Goal: Task Accomplishment & Management: Use online tool/utility

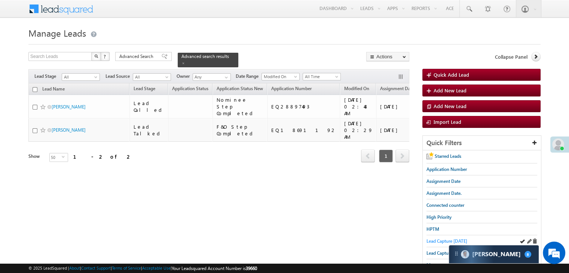
click at [446, 239] on span "Lead Capture today" at bounding box center [446, 241] width 41 height 6
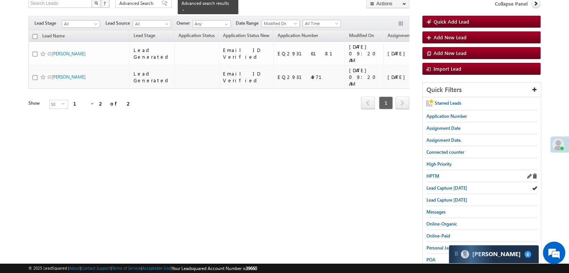
scroll to position [55, 0]
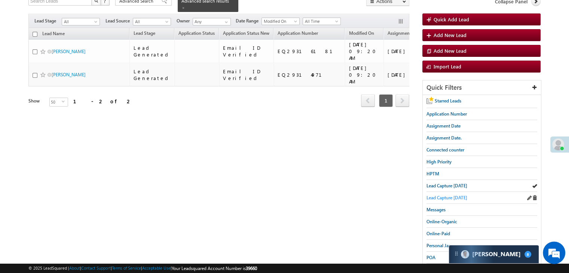
click at [443, 195] on span "Lead Capture yesterday" at bounding box center [446, 198] width 41 height 6
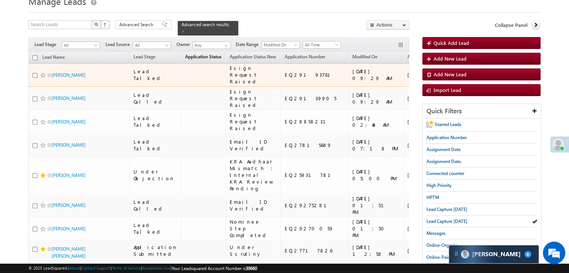
scroll to position [37, 0]
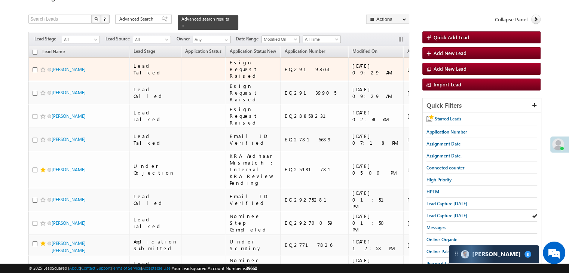
click at [445, 80] on td "https://angelbroking1-pk3em7sa.customui-test.leadsquared.com?leadId=c5487c14-f4…" at bounding box center [471, 70] width 53 height 24
click at [450, 76] on div "https://angelbroking1-pk3em7sa.customui-test.leadsquared.com?leadId=c5487c14-f4…" at bounding box center [473, 68] width 46 height 13
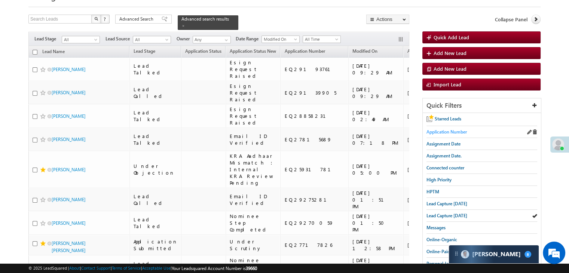
click at [450, 131] on span "Application Number" at bounding box center [446, 132] width 40 height 6
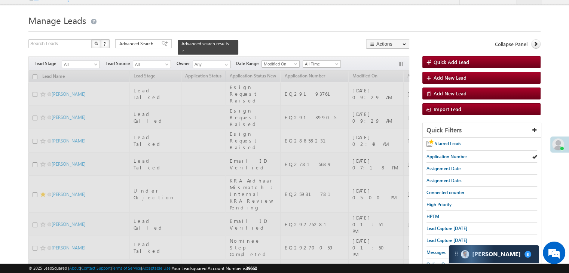
scroll to position [0, 0]
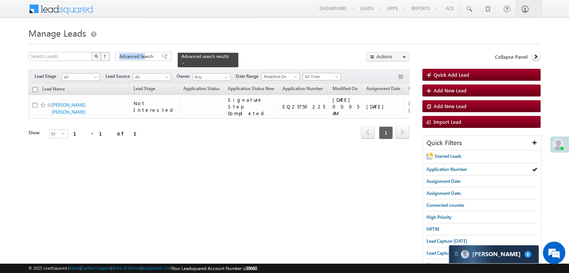
click at [144, 54] on div "Advanced Search" at bounding box center [143, 56] width 56 height 9
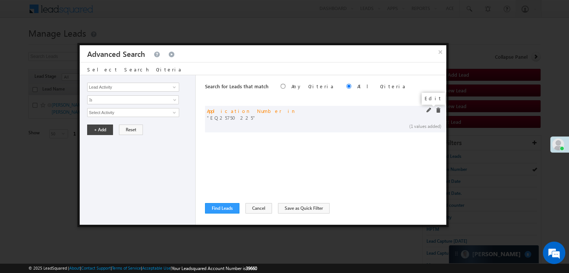
click at [427, 110] on span at bounding box center [428, 110] width 5 height 5
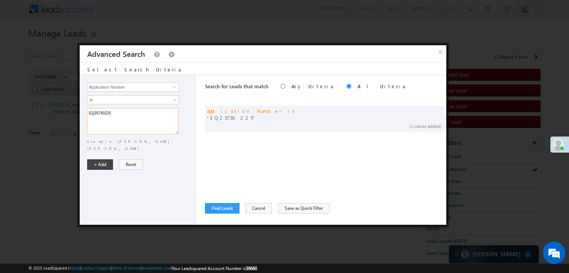
click at [113, 112] on textarea "EQ25750225" at bounding box center [133, 121] width 92 height 26
paste textarea "7717826 EQ26106540 EQ25931781 EQ25753013 EQ28013558 EQ23625693"
type textarea "EQ27717826 EQ26106540 EQ25931781 EQ25753013 EQ28013558 EQ23625693"
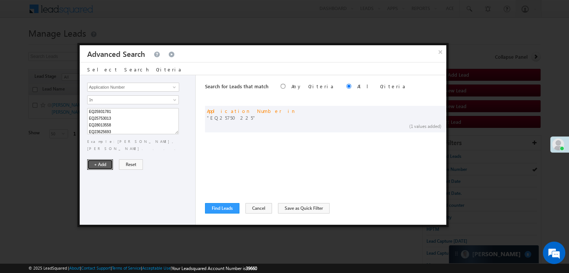
click at [94, 159] on button "+ Add" at bounding box center [100, 164] width 26 height 10
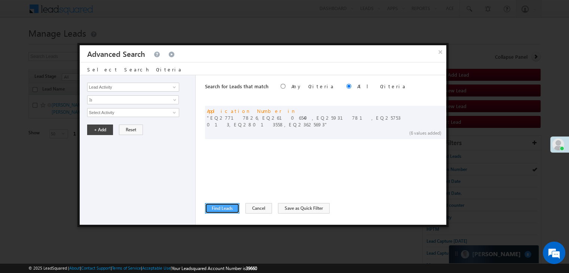
click at [223, 206] on button "Find Leads" at bounding box center [222, 208] width 34 height 10
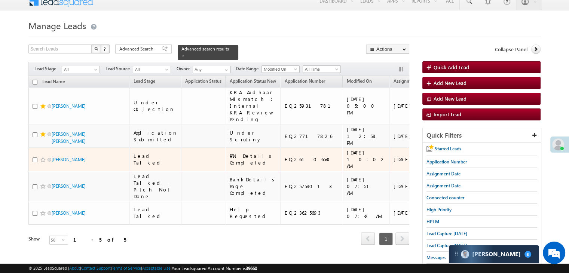
scroll to position [0, 0]
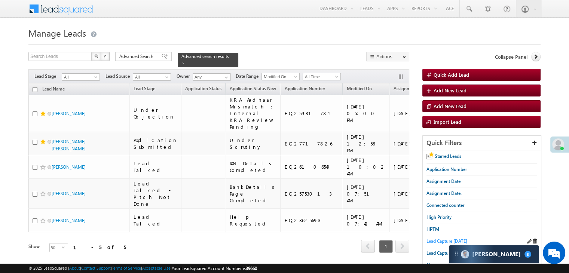
click at [445, 239] on span "Lead Capture today" at bounding box center [446, 241] width 41 height 6
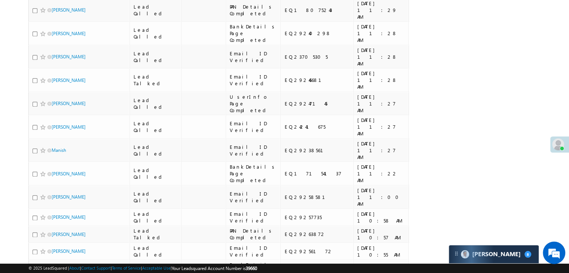
scroll to position [785, 0]
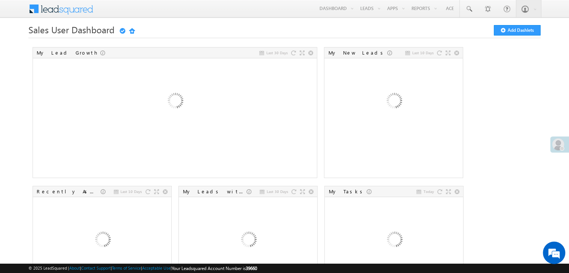
click at [555, 142] on span at bounding box center [558, 144] width 12 height 12
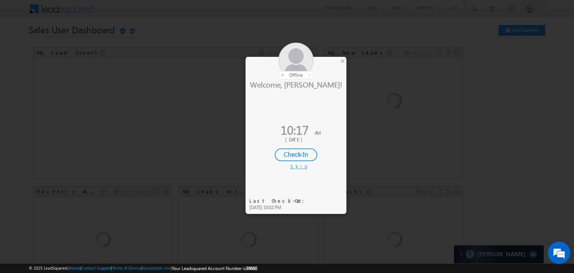
click at [310, 154] on div "Check-In" at bounding box center [296, 154] width 43 height 13
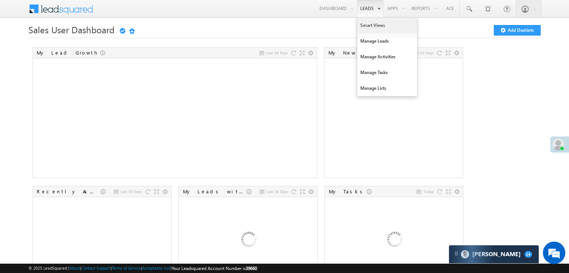
click at [367, 26] on link "Smart Views" at bounding box center [387, 26] width 60 height 16
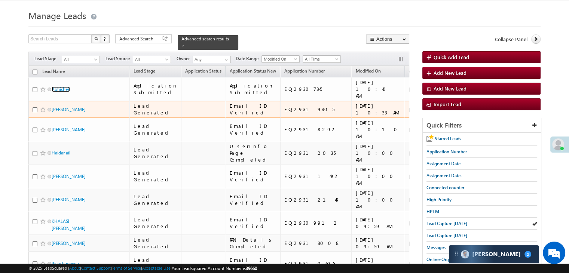
scroll to position [112, 0]
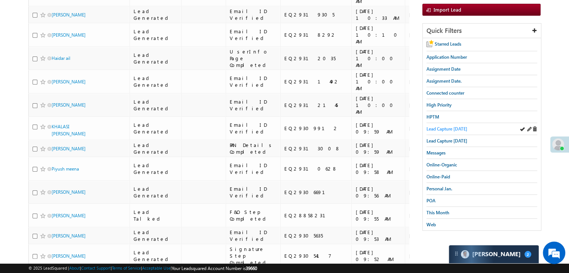
click at [446, 129] on span "Lead Capture [DATE]" at bounding box center [446, 129] width 41 height 6
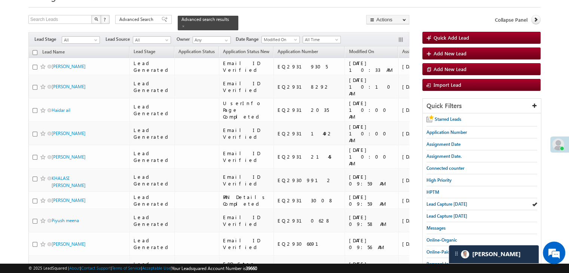
scroll to position [37, 0]
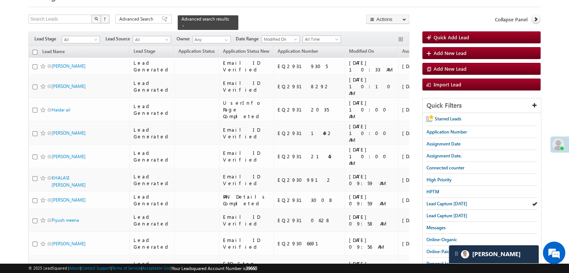
drag, startPoint x: 436, startPoint y: 204, endPoint x: 414, endPoint y: 189, distance: 26.5
click at [436, 204] on span "Lead Capture today" at bounding box center [446, 204] width 41 height 6
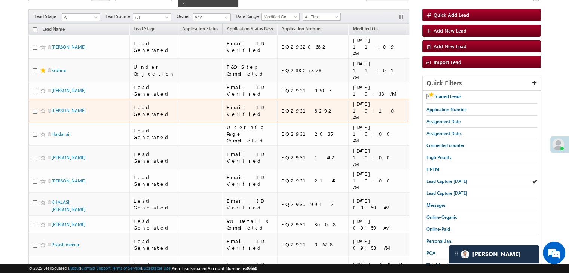
scroll to position [0, 0]
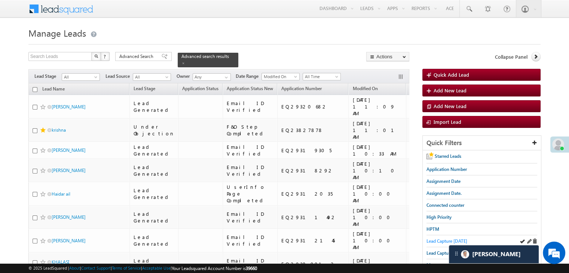
click at [444, 240] on span "Lead Capture today" at bounding box center [446, 241] width 41 height 6
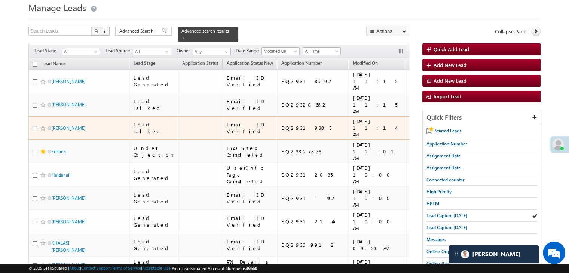
scroll to position [37, 0]
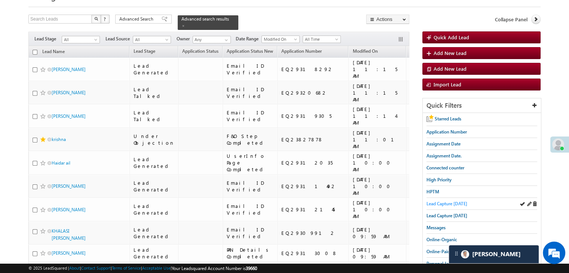
click at [454, 201] on span "Lead Capture today" at bounding box center [446, 204] width 41 height 6
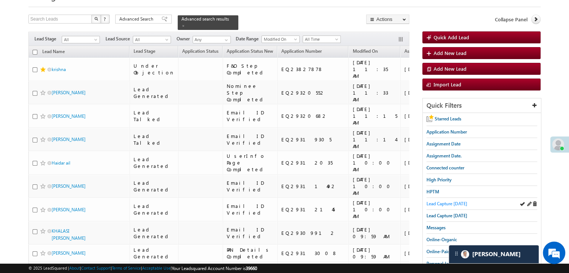
click at [442, 202] on span "Lead Capture today" at bounding box center [446, 204] width 41 height 6
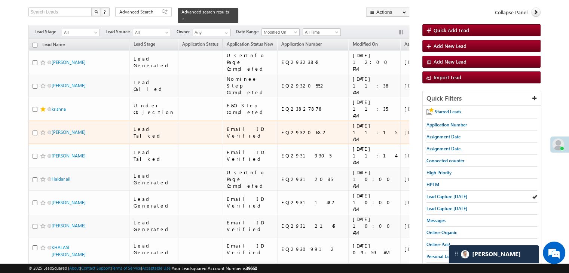
scroll to position [0, 0]
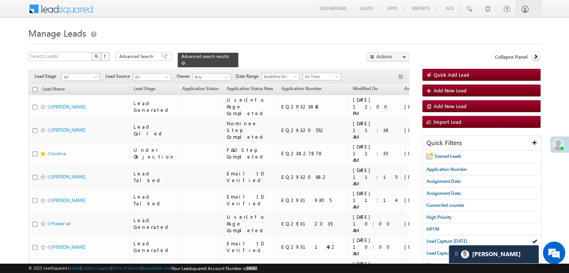
click at [224, 55] on div "Advanced search results" at bounding box center [208, 60] width 61 height 15
click at [185, 61] on span at bounding box center [183, 63] width 4 height 4
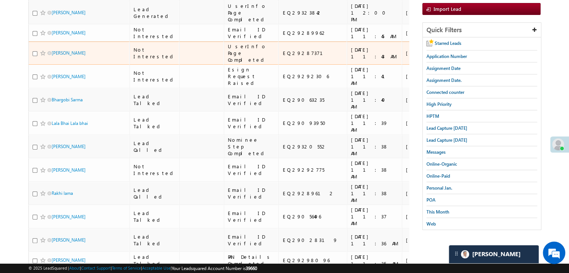
scroll to position [112, 0]
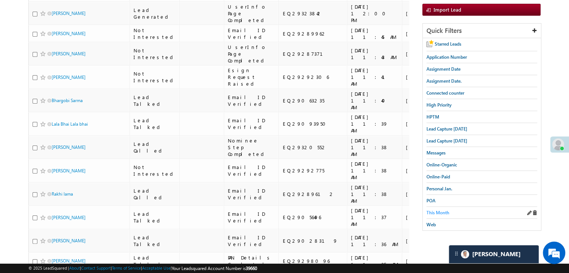
click at [445, 211] on span "This Month" at bounding box center [437, 213] width 23 height 6
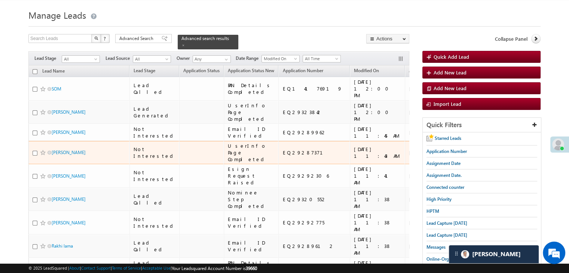
scroll to position [0, 0]
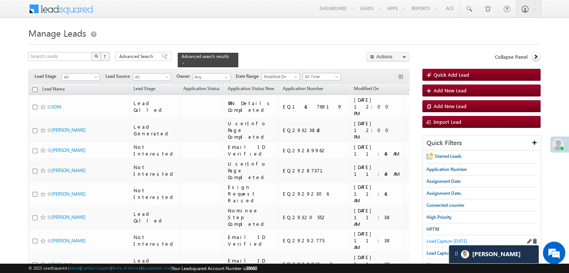
click at [436, 238] on span "Lead Capture today" at bounding box center [446, 241] width 41 height 6
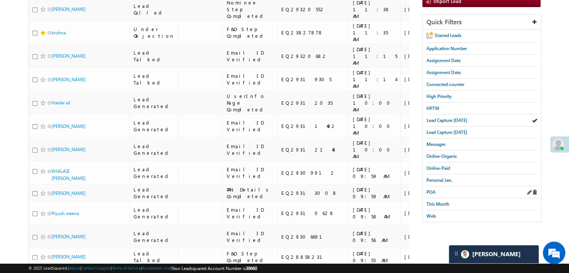
scroll to position [112, 0]
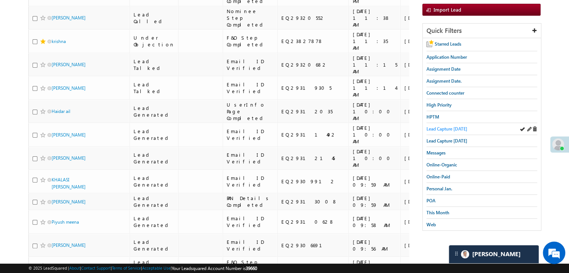
click at [441, 129] on span "Lead Capture today" at bounding box center [446, 129] width 41 height 6
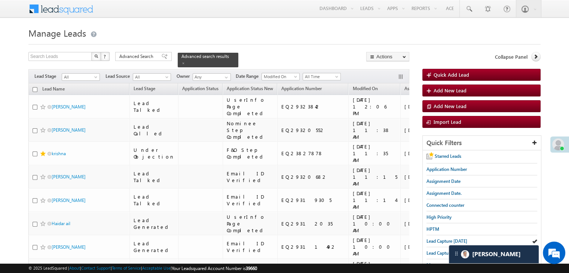
scroll to position [75, 0]
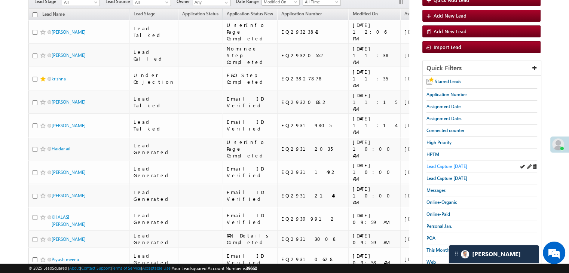
click at [454, 166] on span "Lead Capture today" at bounding box center [446, 166] width 41 height 6
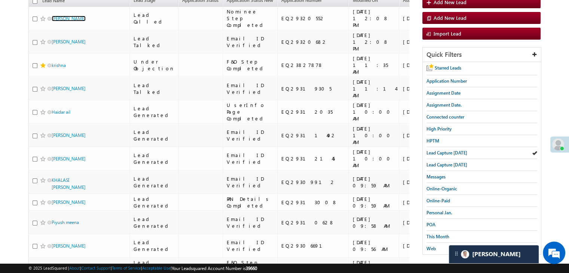
scroll to position [150, 0]
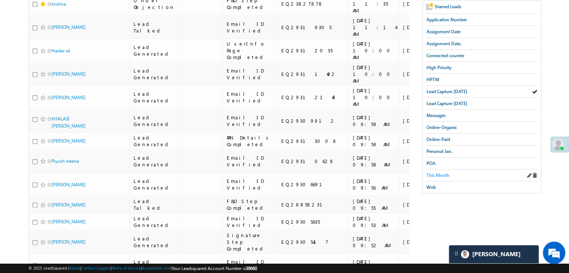
click at [438, 172] on span "This Month" at bounding box center [437, 175] width 23 height 6
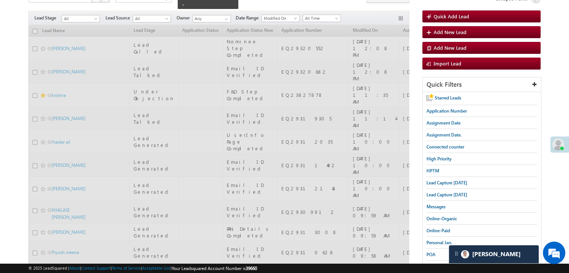
scroll to position [0, 0]
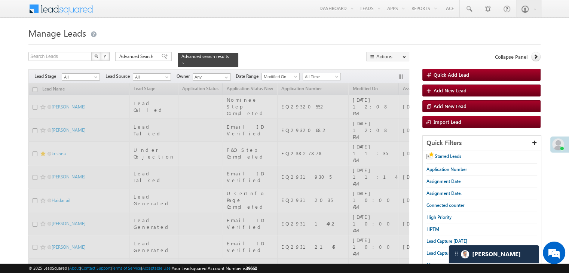
click at [86, 74] on span "All" at bounding box center [80, 77] width 36 height 7
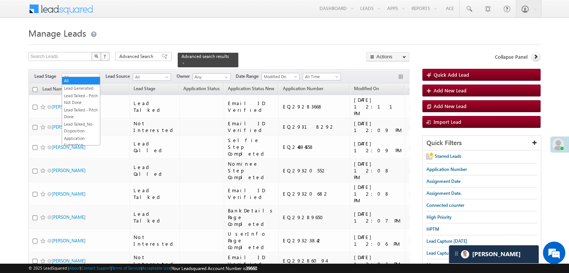
click at [86, 74] on span "All" at bounding box center [80, 77] width 36 height 7
click at [82, 125] on link "Not Interested" at bounding box center [81, 122] width 38 height 7
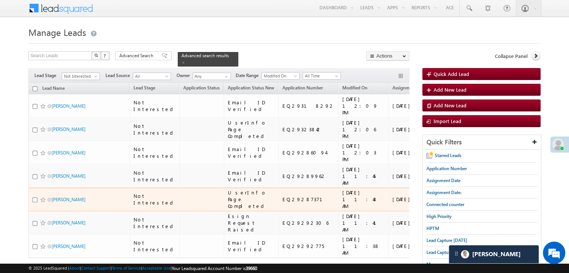
scroll to position [0, 0]
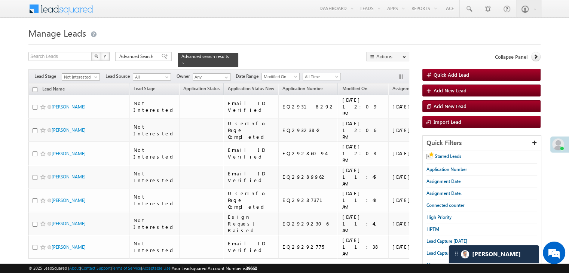
click at [85, 74] on span "Not Interested" at bounding box center [80, 77] width 36 height 7
click at [83, 125] on link "Not Interested" at bounding box center [81, 122] width 38 height 7
click at [90, 74] on span "Not Interested" at bounding box center [80, 77] width 36 height 7
click at [76, 118] on link "Lead Talked" at bounding box center [81, 114] width 38 height 7
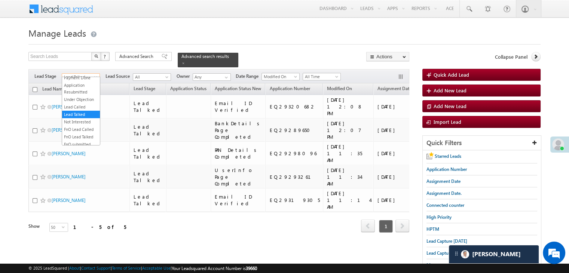
click at [79, 74] on span "Lead Talked" at bounding box center [80, 77] width 36 height 7
click at [83, 125] on link "Not Interested" at bounding box center [81, 122] width 38 height 7
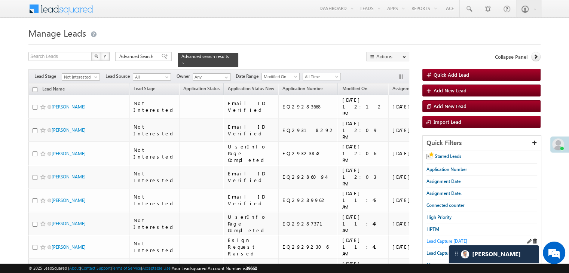
click at [442, 242] on span "Lead Capture [DATE]" at bounding box center [446, 241] width 41 height 6
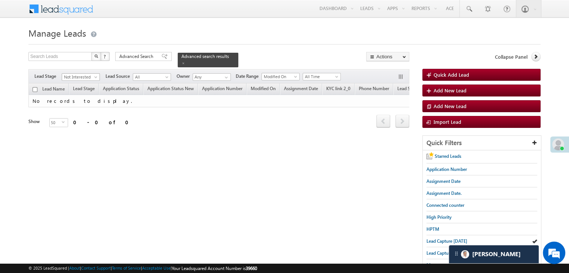
click at [82, 74] on span "Not Interested" at bounding box center [80, 77] width 36 height 7
click at [77, 80] on link "All" at bounding box center [81, 80] width 38 height 7
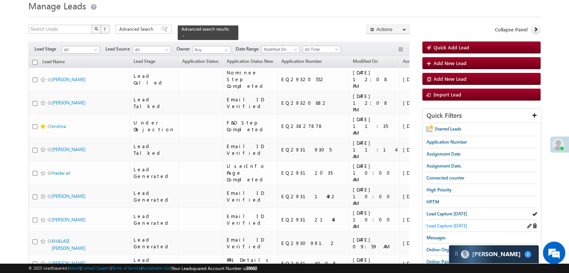
scroll to position [37, 0]
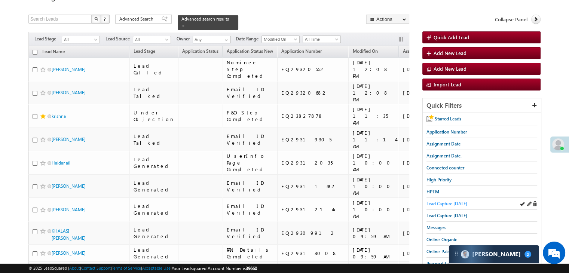
click at [451, 202] on span "Lead Capture [DATE]" at bounding box center [446, 204] width 41 height 6
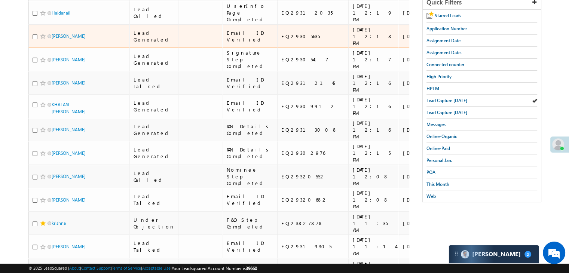
scroll to position [0, 0]
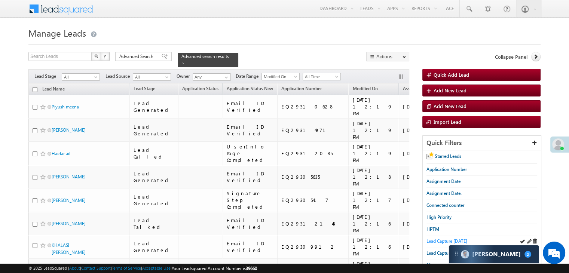
click at [441, 241] on span "Lead Capture [DATE]" at bounding box center [446, 241] width 41 height 6
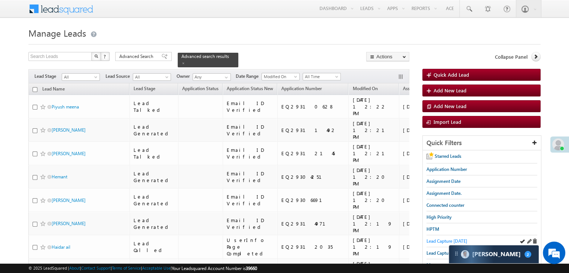
click at [442, 240] on span "Lead Capture [DATE]" at bounding box center [446, 241] width 41 height 6
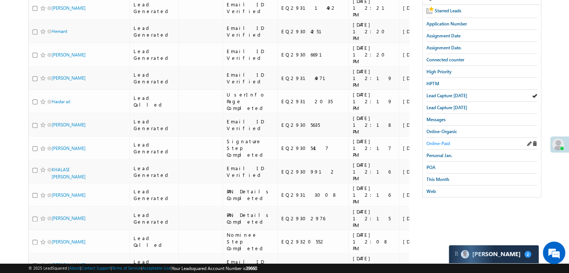
scroll to position [187, 0]
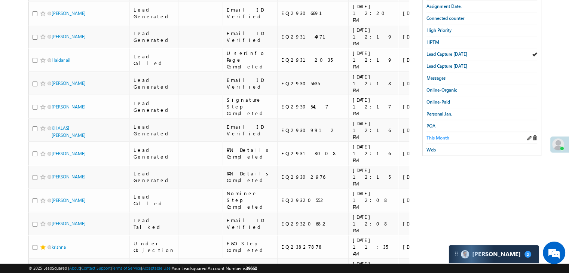
click at [441, 136] on span "This Month" at bounding box center [437, 138] width 23 height 6
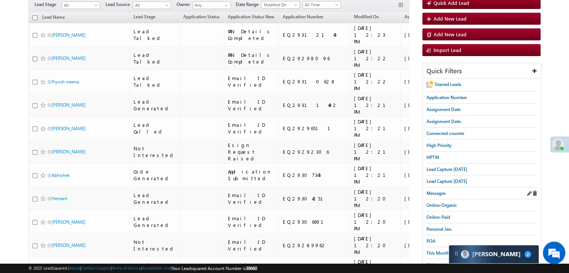
scroll to position [75, 0]
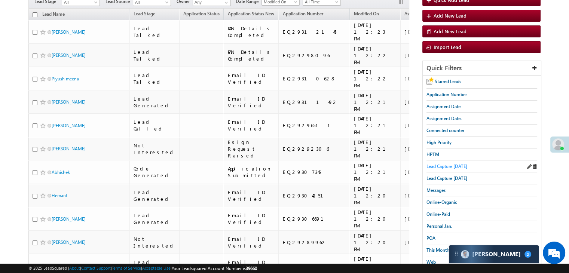
click at [460, 165] on span "Lead Capture [DATE]" at bounding box center [446, 166] width 41 height 6
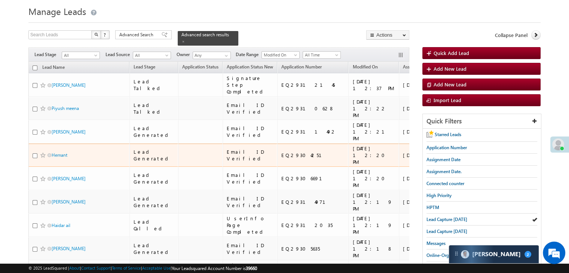
scroll to position [0, 0]
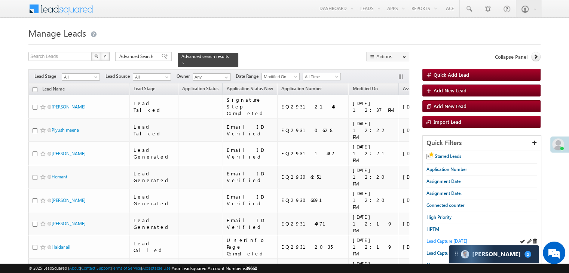
click at [442, 240] on span "Lead Capture [DATE]" at bounding box center [446, 241] width 41 height 6
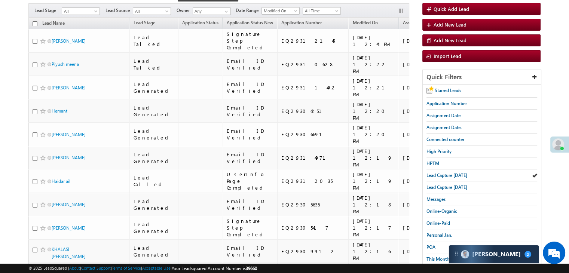
scroll to position [112, 0]
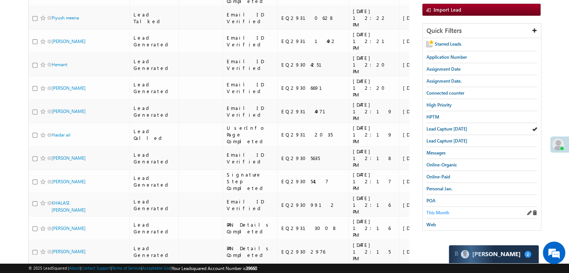
click at [447, 213] on link "This Month" at bounding box center [437, 212] width 23 height 7
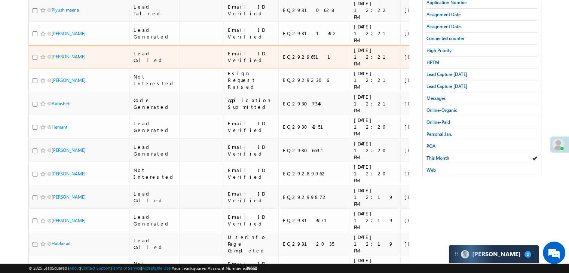
scroll to position [0, 0]
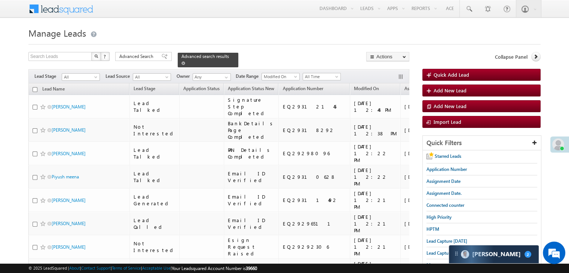
click at [185, 61] on span at bounding box center [183, 63] width 4 height 4
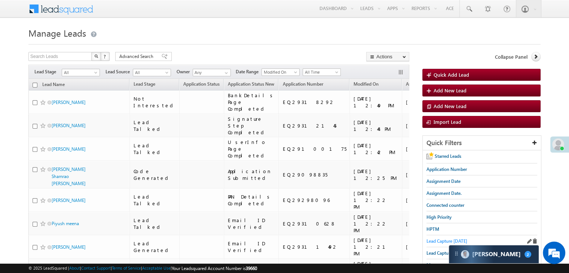
click at [434, 240] on span "Lead Capture [DATE]" at bounding box center [446, 241] width 41 height 6
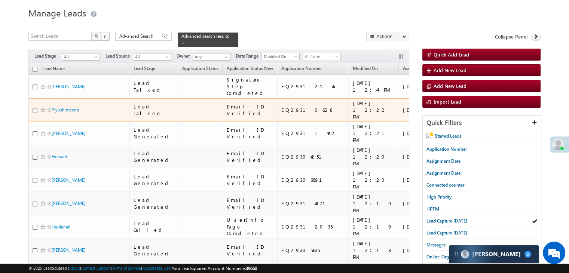
scroll to position [37, 0]
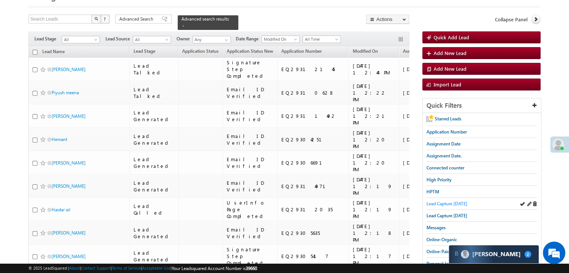
click at [450, 204] on span "Lead Capture [DATE]" at bounding box center [446, 204] width 41 height 6
click at [434, 202] on span "Lead Capture [DATE]" at bounding box center [446, 204] width 41 height 6
click at [435, 204] on span "Lead Capture [DATE]" at bounding box center [446, 204] width 41 height 6
click at [452, 201] on span "Lead Capture [DATE]" at bounding box center [446, 204] width 41 height 6
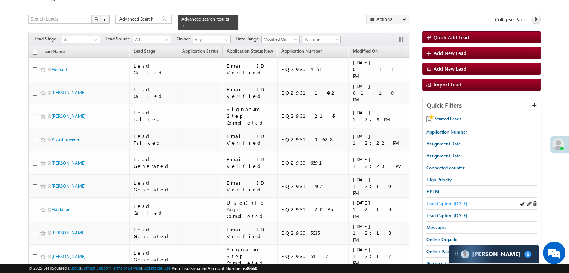
click at [452, 201] on span "Lead Capture [DATE]" at bounding box center [446, 204] width 41 height 6
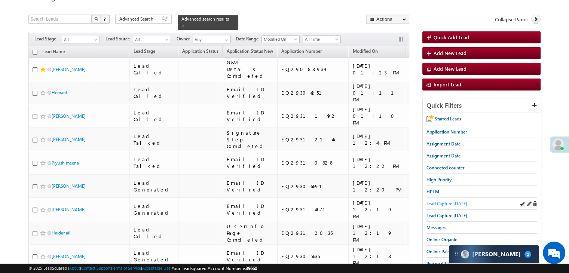
click at [441, 203] on span "Lead Capture [DATE]" at bounding box center [446, 204] width 41 height 6
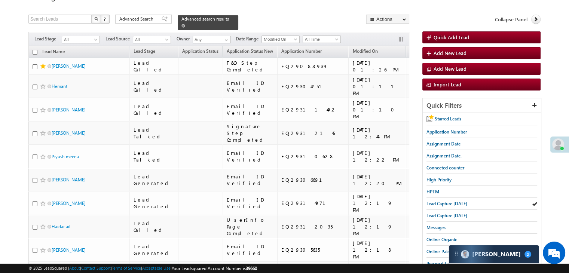
click at [185, 24] on span at bounding box center [183, 26] width 4 height 4
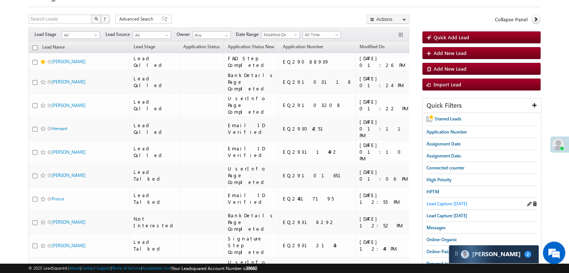
click at [440, 202] on span "Lead Capture [DATE]" at bounding box center [446, 204] width 41 height 6
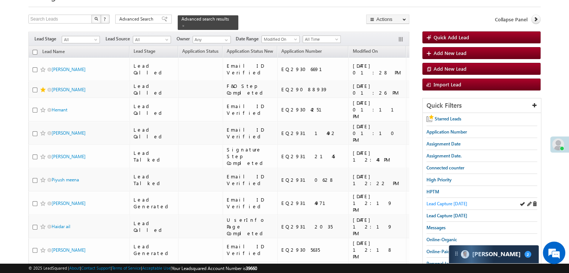
click at [450, 201] on span "Lead Capture [DATE]" at bounding box center [446, 204] width 41 height 6
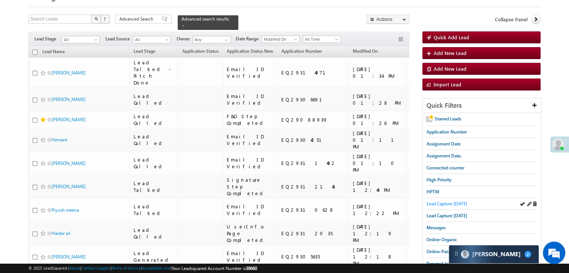
click at [455, 202] on span "Lead Capture [DATE]" at bounding box center [446, 204] width 41 height 6
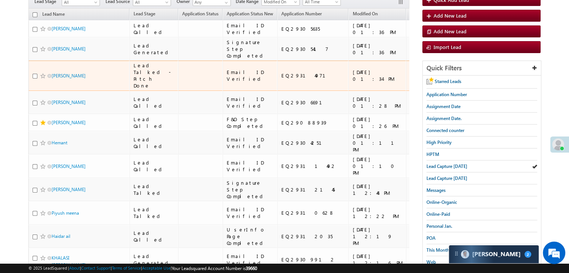
scroll to position [187, 0]
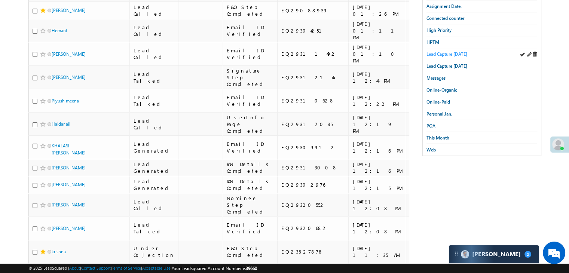
click at [452, 52] on span "Lead Capture [DATE]" at bounding box center [446, 54] width 41 height 6
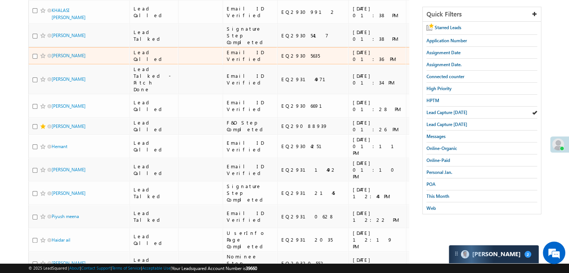
scroll to position [75, 0]
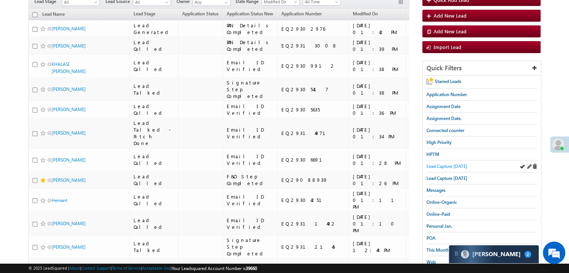
click at [438, 165] on span "Lead Capture [DATE]" at bounding box center [446, 166] width 41 height 6
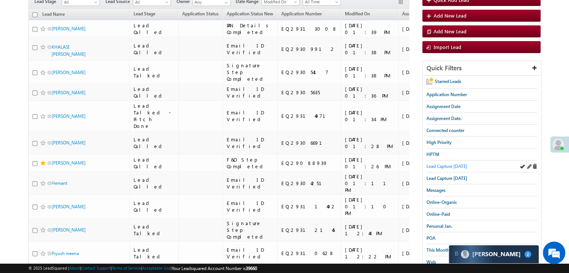
click at [440, 167] on span "Lead Capture [DATE]" at bounding box center [446, 166] width 41 height 6
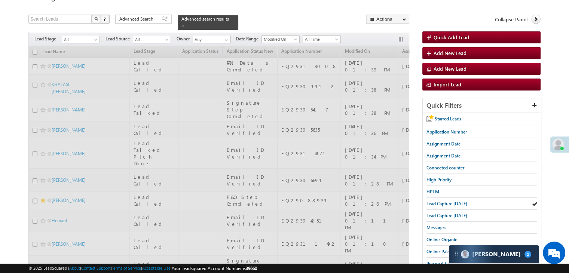
scroll to position [0, 0]
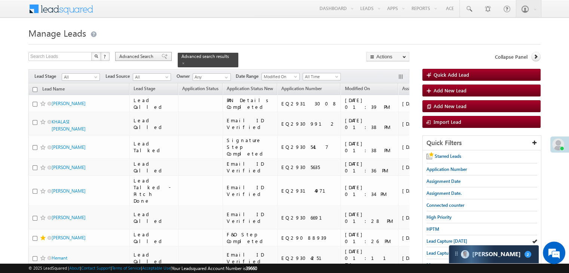
click at [155, 56] on span "Advanced Search" at bounding box center [137, 56] width 36 height 7
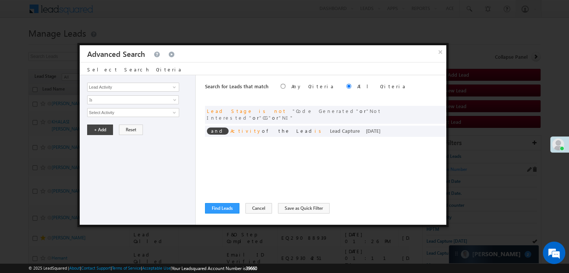
drag, startPoint x: 442, startPoint y: 53, endPoint x: 464, endPoint y: 169, distance: 118.0
click at [442, 53] on button "×" at bounding box center [440, 51] width 12 height 13
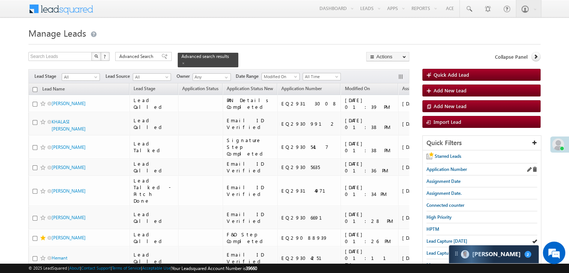
scroll to position [37, 0]
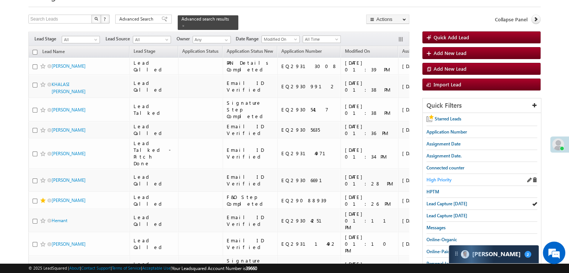
click at [441, 178] on span "High Priority" at bounding box center [438, 180] width 25 height 6
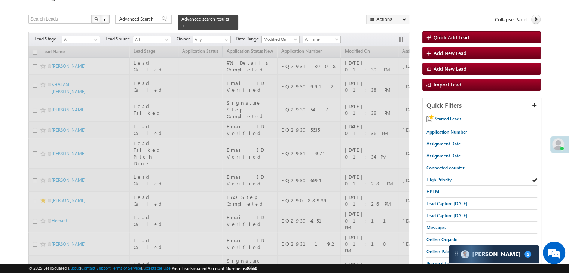
scroll to position [0, 0]
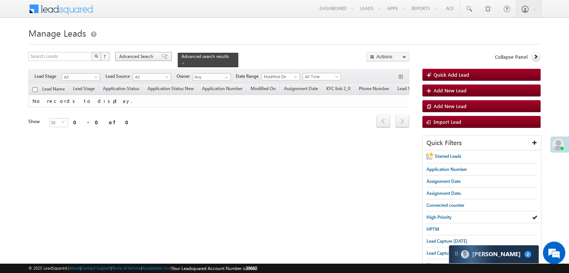
click at [150, 59] on span "Advanced Search" at bounding box center [137, 56] width 36 height 7
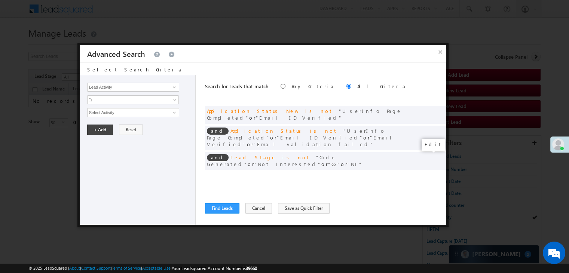
click at [427, 174] on span at bounding box center [428, 176] width 5 height 5
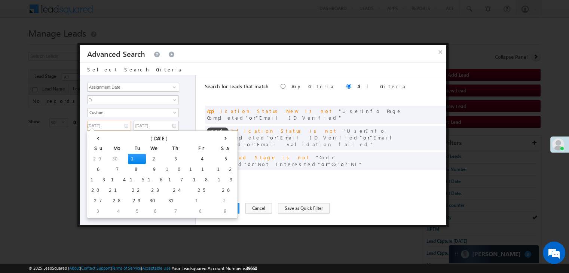
click at [113, 123] on input "07/01/25" at bounding box center [109, 126] width 44 height 10
click at [215, 140] on th "›" at bounding box center [225, 137] width 21 height 11
click at [218, 140] on th "›" at bounding box center [227, 137] width 18 height 11
click at [145, 178] on td "17" at bounding box center [157, 180] width 24 height 10
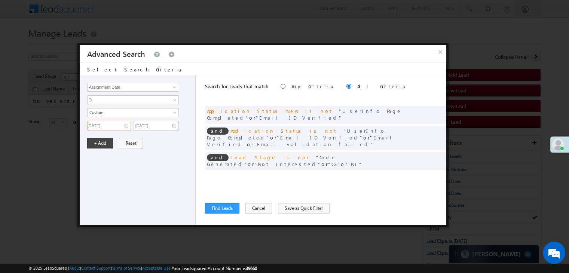
click at [118, 125] on input "[DATE]" at bounding box center [109, 126] width 44 height 10
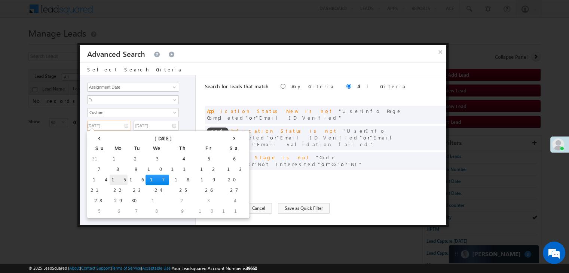
click at [110, 179] on td "15" at bounding box center [119, 180] width 18 height 10
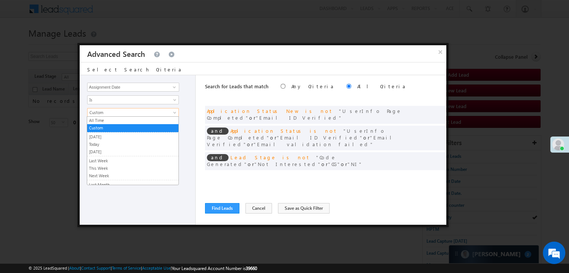
click at [123, 116] on link "Custom" at bounding box center [133, 112] width 92 height 9
click at [190, 169] on div "Lead Activity Task Sales Group Prospect Id WA Last Message Timestamp 4th Day Di…" at bounding box center [138, 150] width 116 height 150
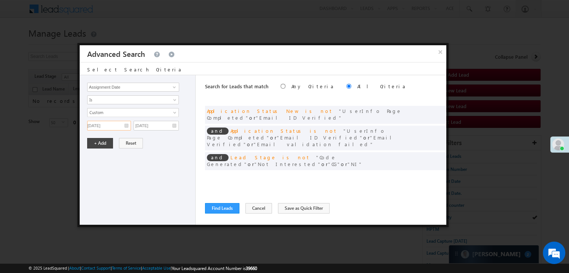
click at [117, 125] on input "[DATE]" at bounding box center [109, 126] width 44 height 10
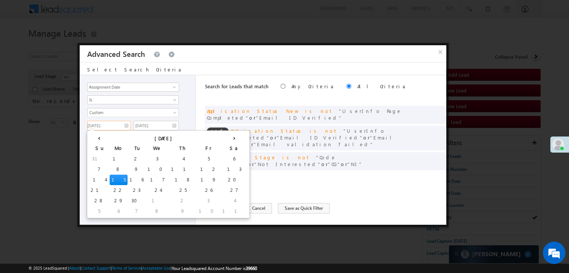
click at [96, 177] on td "14" at bounding box center [99, 180] width 21 height 10
type input "[DATE]"
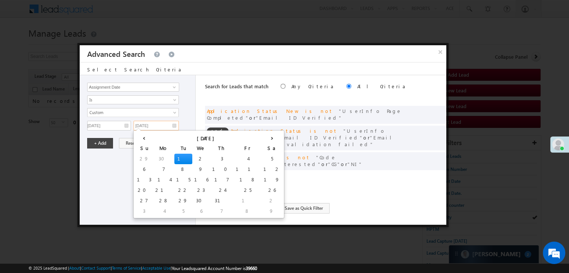
click at [156, 126] on input "07/01/25" at bounding box center [156, 126] width 45 height 10
click at [261, 179] on td "19" at bounding box center [271, 180] width 21 height 10
type input "07/19/25"
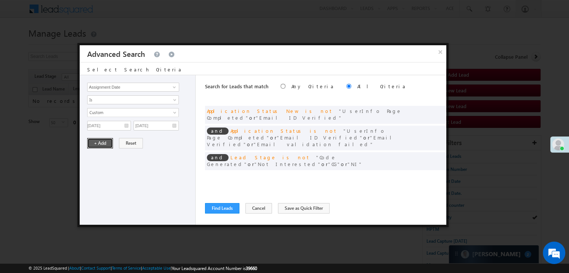
click at [103, 144] on button "+ Add" at bounding box center [100, 143] width 26 height 10
click at [429, 174] on span at bounding box center [428, 176] width 5 height 5
click at [165, 123] on input "07/19/25" at bounding box center [156, 126] width 45 height 10
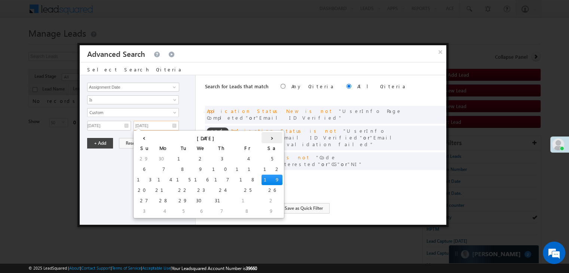
click at [261, 137] on th "›" at bounding box center [271, 137] width 21 height 11
click at [264, 137] on th "›" at bounding box center [273, 137] width 18 height 11
click at [243, 176] on td "19" at bounding box center [255, 180] width 24 height 10
type input "[DATE]"
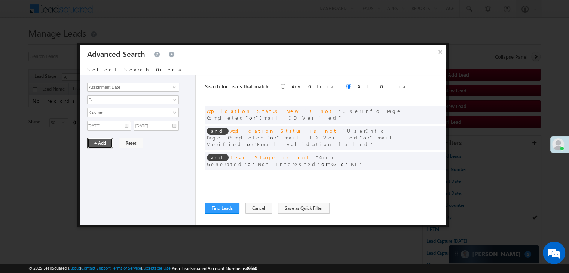
click at [97, 144] on button "+ Add" at bounding box center [100, 143] width 26 height 10
click at [208, 208] on button "Find Leads" at bounding box center [222, 208] width 34 height 10
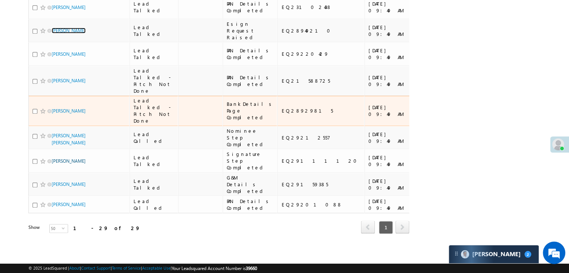
scroll to position [972, 0]
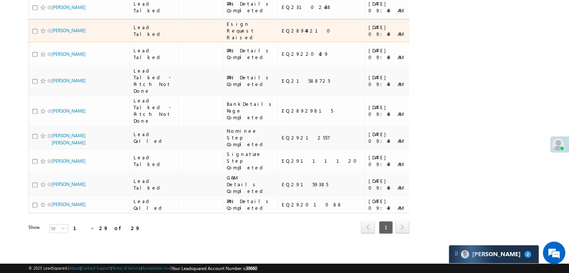
click at [459, 37] on div "[URL][DOMAIN_NAME]" at bounding box center [482, 30] width 46 height 13
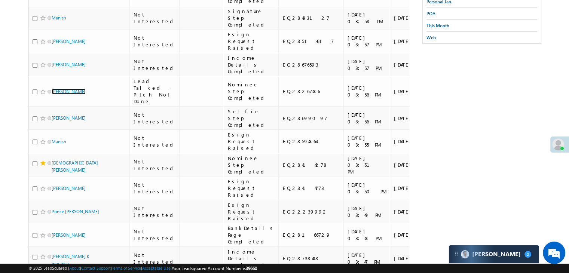
scroll to position [299, 0]
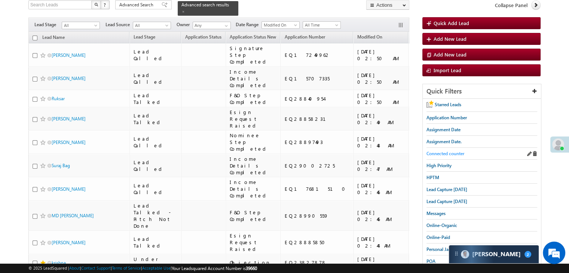
scroll to position [37, 0]
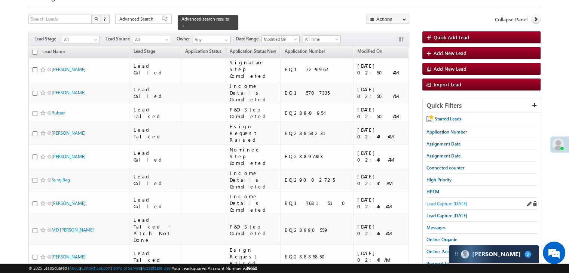
click at [444, 202] on span "Lead Capture [DATE]" at bounding box center [446, 204] width 41 height 6
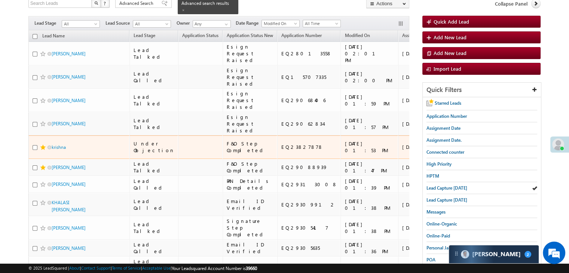
scroll to position [0, 0]
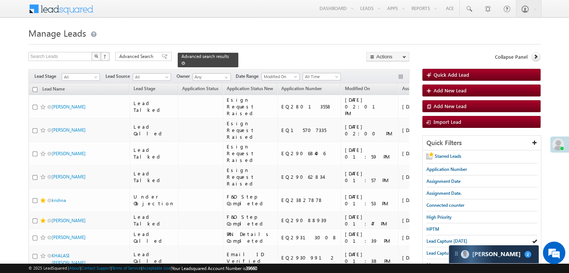
click at [185, 61] on span at bounding box center [183, 63] width 4 height 4
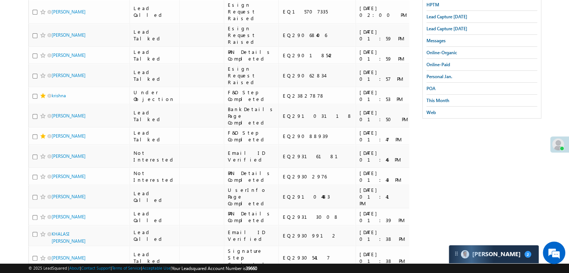
scroll to position [37, 0]
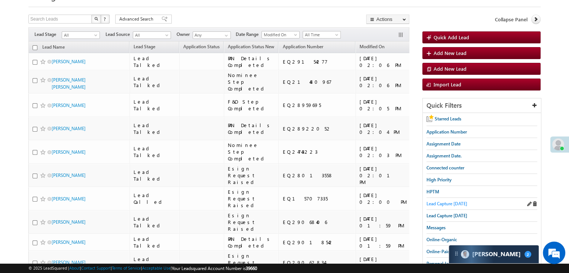
click at [447, 204] on span "Lead Capture [DATE]" at bounding box center [446, 204] width 41 height 6
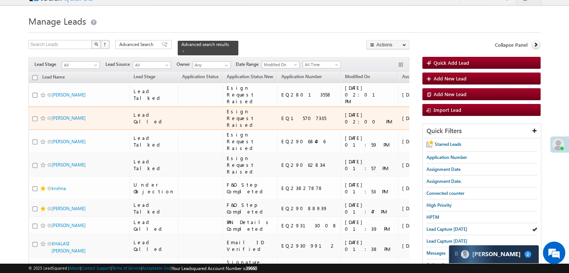
scroll to position [0, 0]
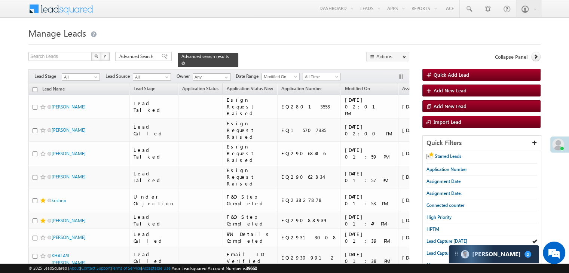
click at [185, 61] on span at bounding box center [183, 63] width 4 height 4
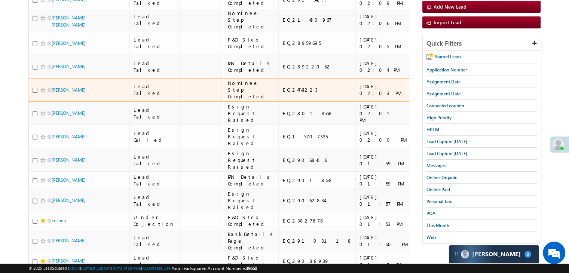
scroll to position [75, 0]
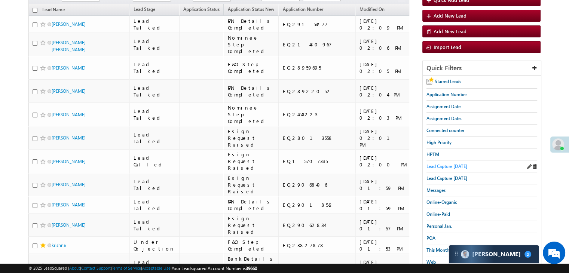
click at [452, 167] on span "Lead Capture [DATE]" at bounding box center [446, 166] width 41 height 6
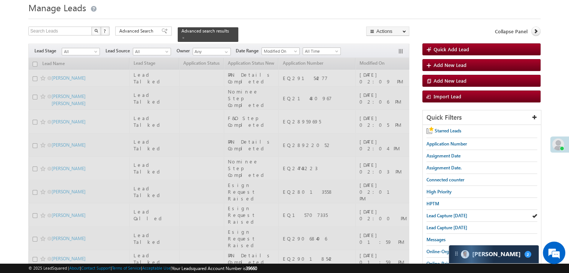
scroll to position [0, 0]
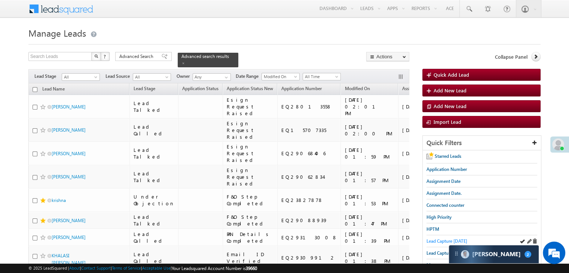
click at [432, 238] on span "Lead Capture [DATE]" at bounding box center [446, 241] width 41 height 6
